Goal: Transaction & Acquisition: Purchase product/service

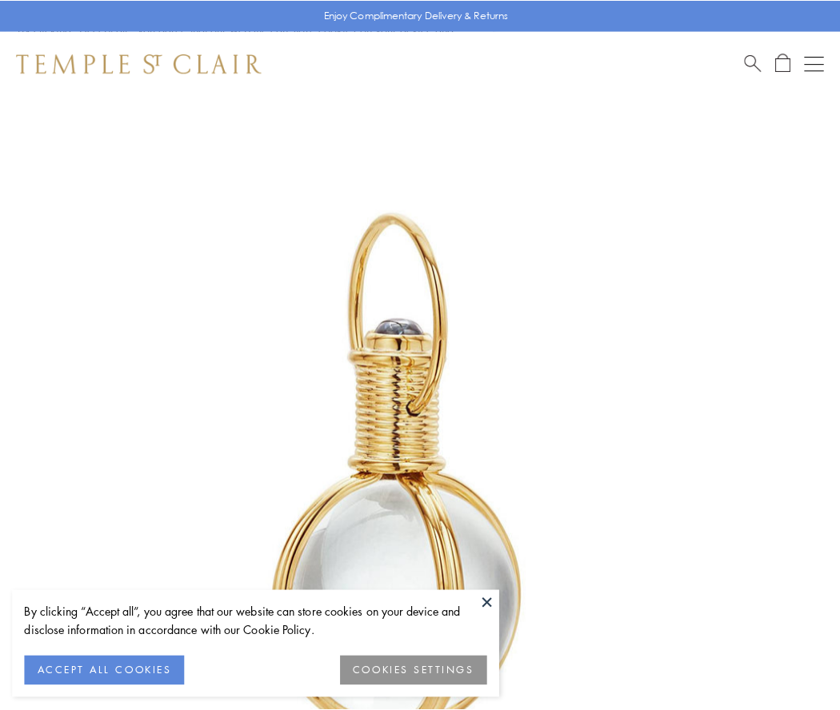
scroll to position [417, 0]
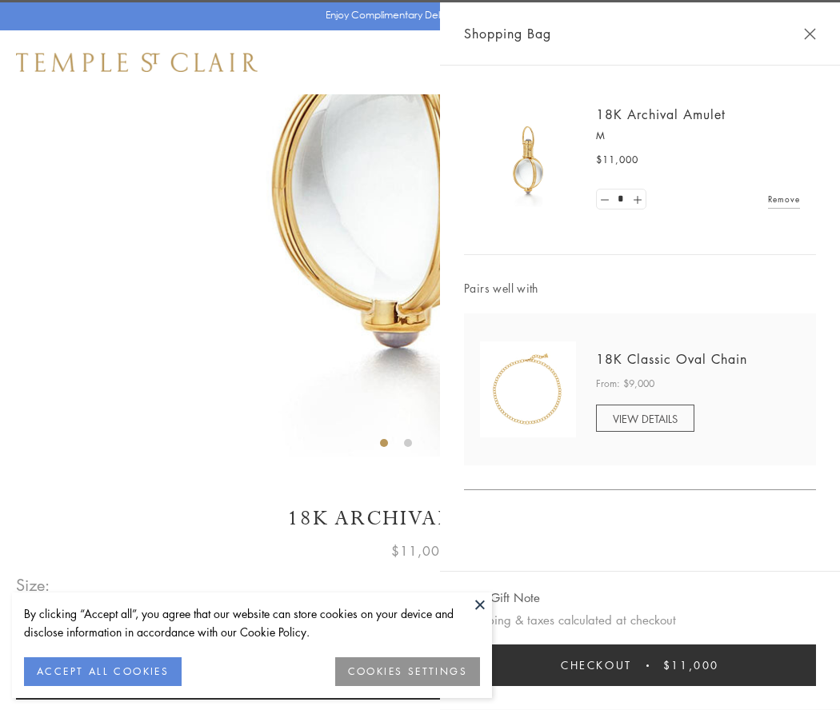
click at [640, 665] on button "Checkout $11,000" at bounding box center [640, 666] width 352 height 42
